Goal: Find specific page/section: Find specific page/section

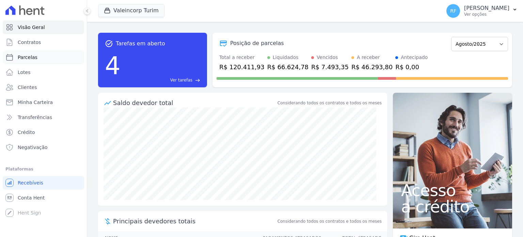
click at [29, 64] on link "Parcelas" at bounding box center [43, 57] width 81 height 14
select select
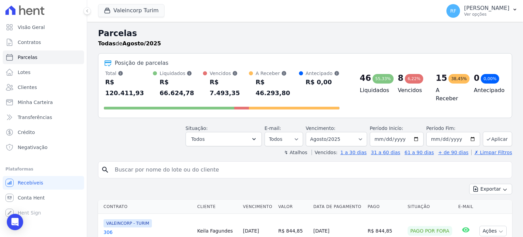
click at [211, 163] on input "search" at bounding box center [310, 170] width 398 height 14
click at [270, 163] on input "search" at bounding box center [310, 170] width 398 height 14
click at [389, 132] on input "[DATE]" at bounding box center [397, 139] width 54 height 14
type input "[DATE]"
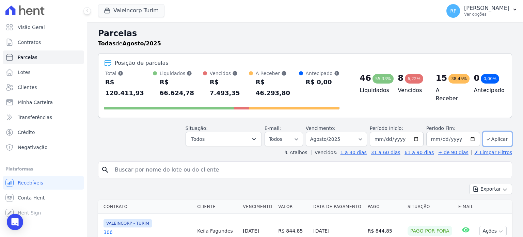
click at [264, 163] on input "search" at bounding box center [310, 170] width 398 height 14
type input "keila"
select select
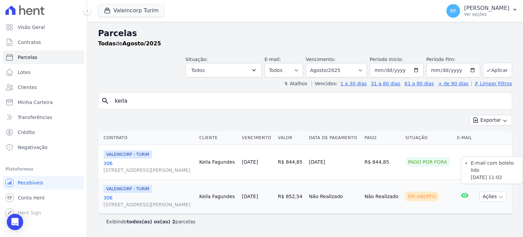
click at [467, 195] on icon at bounding box center [464, 194] width 7 height 5
click at [465, 193] on icon at bounding box center [464, 194] width 7 height 5
click at [492, 197] on button "Ações" at bounding box center [493, 196] width 27 height 11
click at [464, 212] on link "Ver boleto" at bounding box center [490, 212] width 65 height 13
